Goal: Browse casually

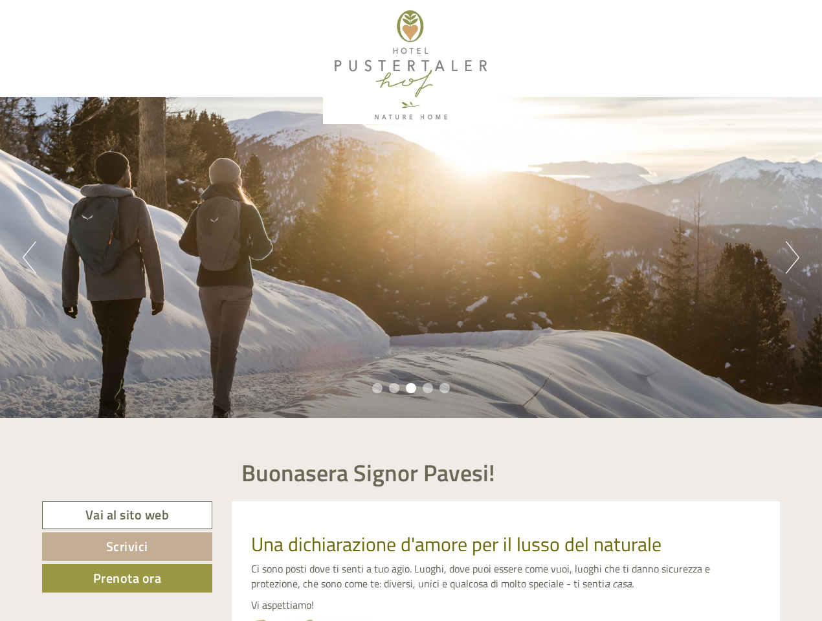
click at [411, 311] on div "Previous Next 1 2 3 4 5" at bounding box center [411, 257] width 822 height 321
click at [29, 257] on button "Previous" at bounding box center [30, 257] width 14 height 32
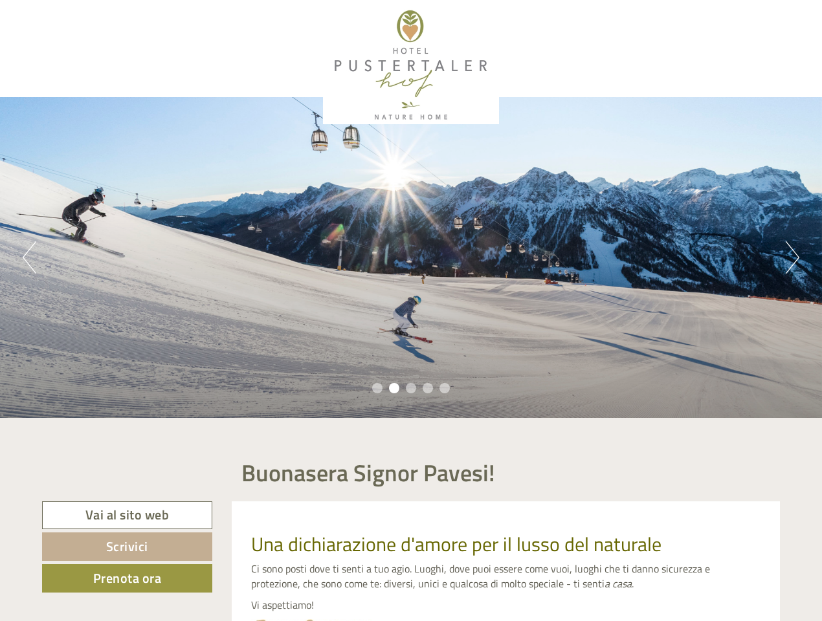
click at [411, 257] on div "Previous Next 1 2 3 4 5" at bounding box center [411, 257] width 822 height 321
click at [792, 257] on button "Next" at bounding box center [792, 257] width 14 height 32
click at [377, 388] on li "1" at bounding box center [377, 388] width 10 height 10
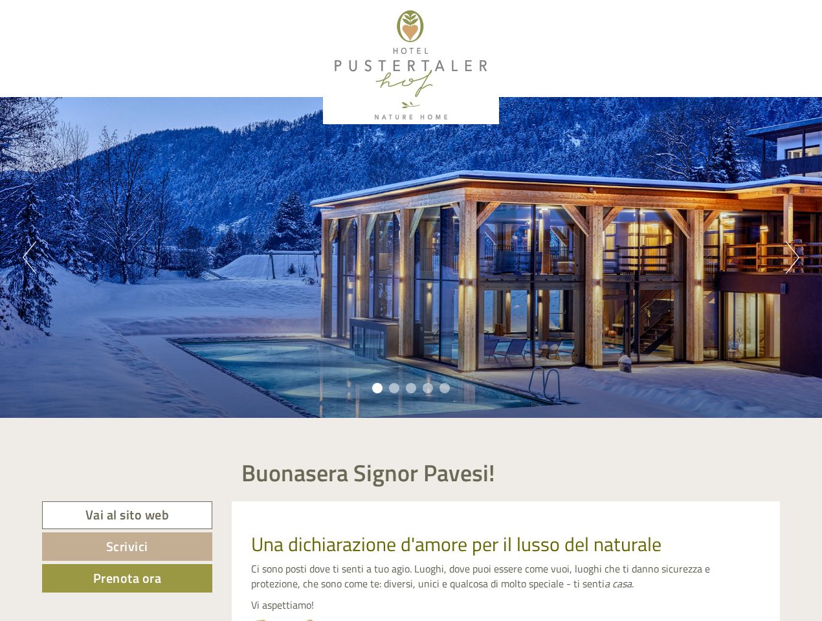
click at [394, 388] on li "2" at bounding box center [394, 388] width 10 height 10
click at [411, 388] on li "3" at bounding box center [411, 388] width 10 height 10
click at [428, 388] on li "4" at bounding box center [427, 388] width 10 height 10
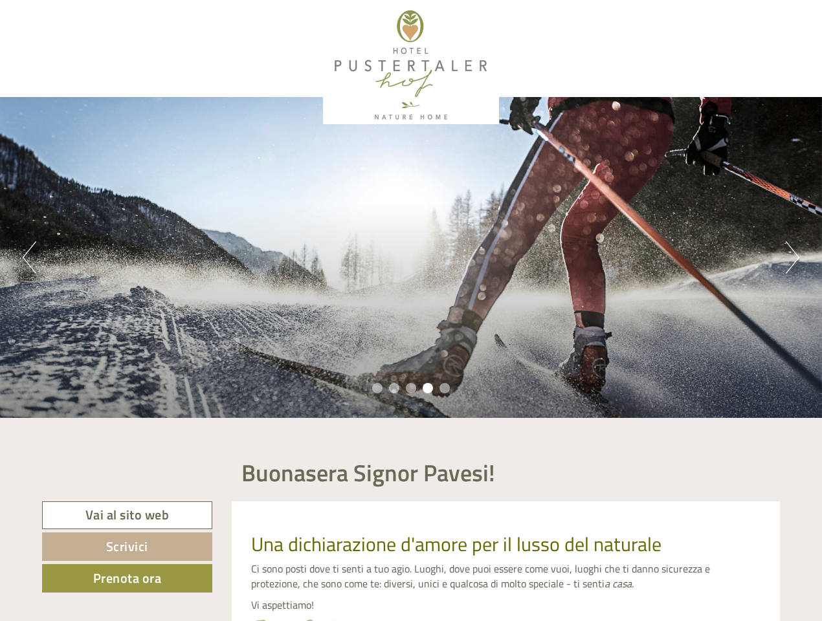
click at [444, 388] on li "5" at bounding box center [444, 388] width 10 height 10
